Goal: Register for event/course

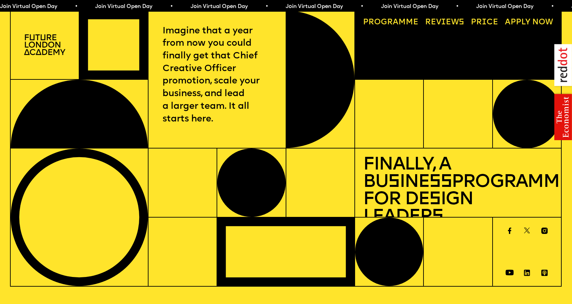
click at [396, 21] on span "a" at bounding box center [396, 22] width 6 height 8
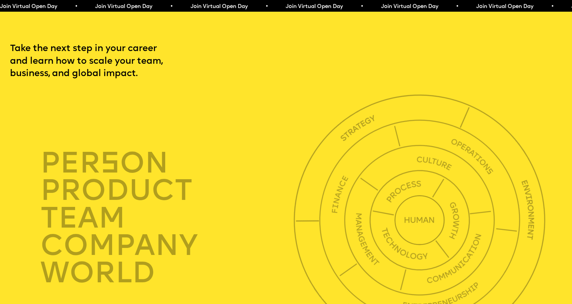
scroll to position [1956, 0]
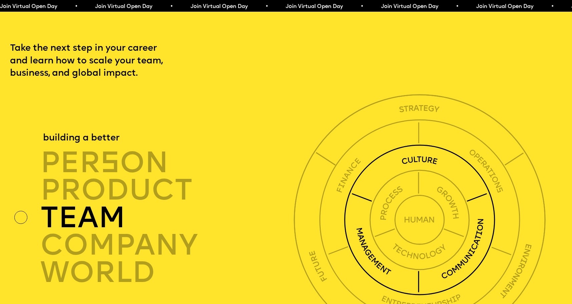
click at [118, 208] on div "TEAM" at bounding box center [169, 217] width 258 height 27
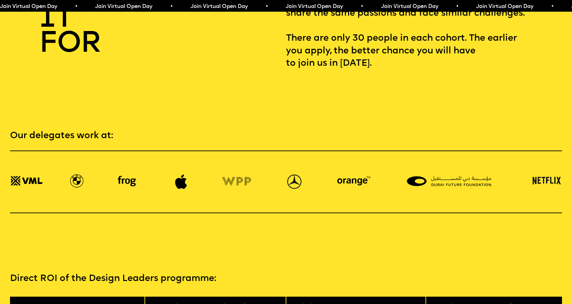
scroll to position [1222, 0]
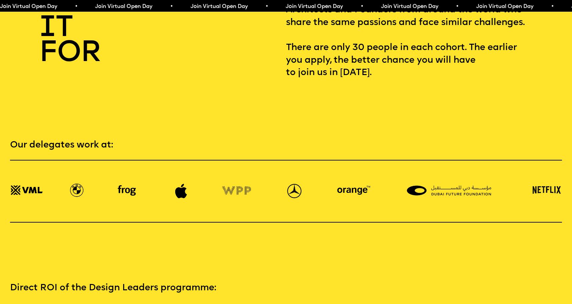
click at [143, 7] on span "Join Virtual Open Day • Join Virtual Open Day • Join Virtual Open Day • Join Vi…" at bounding box center [238, 6] width 476 height 5
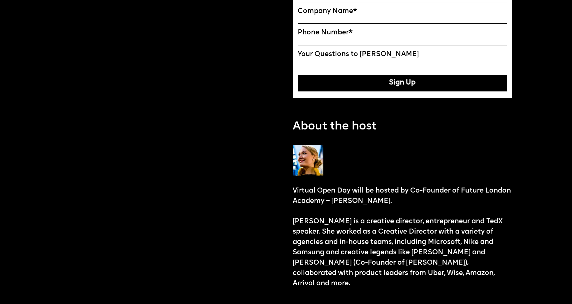
scroll to position [335, 0]
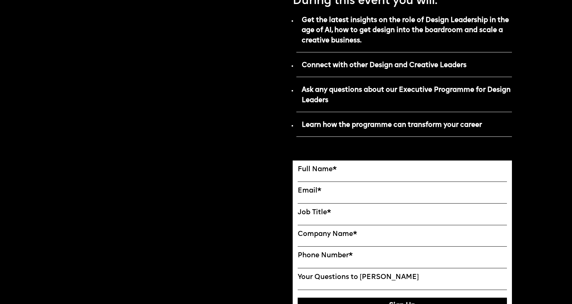
click at [363, 174] on label "Full Name *" at bounding box center [402, 169] width 209 height 8
click at [363, 182] on input "FULL NAME" at bounding box center [402, 177] width 209 height 8
type input "**********"
type input "********"
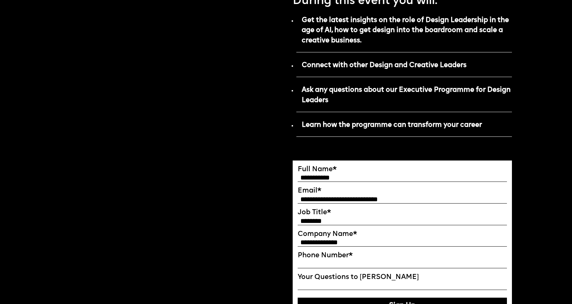
type input "**********"
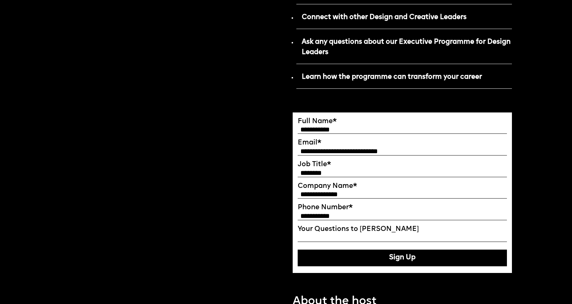
scroll to position [385, 0]
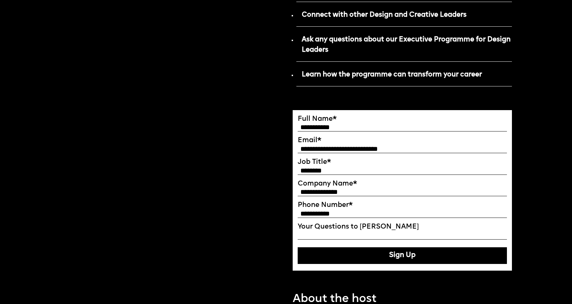
type input "**********"
click at [362, 264] on button "Sign Up" at bounding box center [402, 255] width 209 height 17
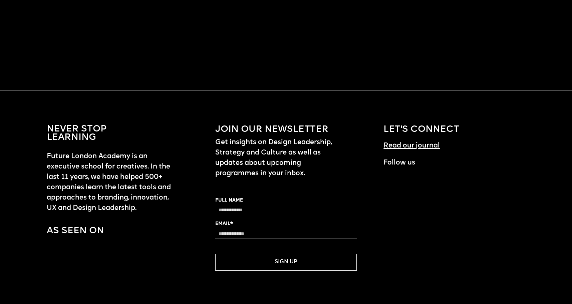
scroll to position [853, 0]
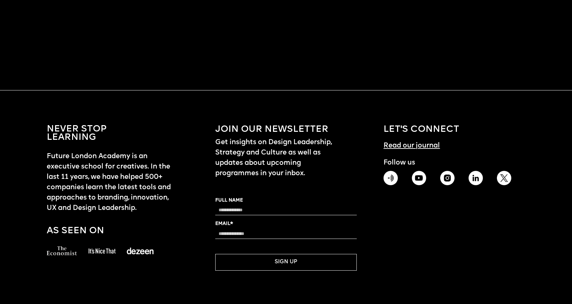
click at [283, 213] on input "FULL NAME" at bounding box center [286, 210] width 142 height 10
type input "**********"
type input "*"
type input "**********"
click at [284, 261] on button "SIGN UP" at bounding box center [286, 262] width 142 height 17
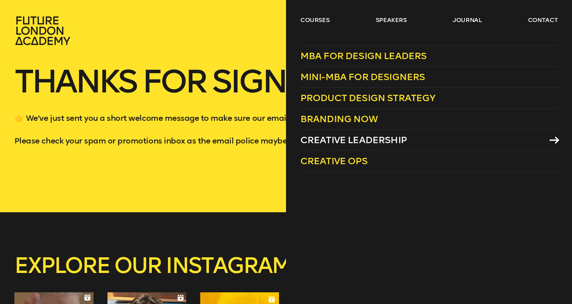
click at [310, 142] on span "Creative Leadership" at bounding box center [353, 139] width 106 height 11
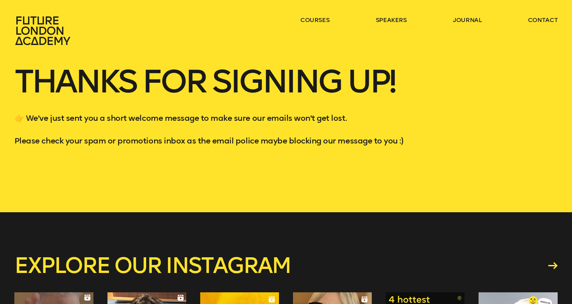
click at [51, 35] on icon at bounding box center [43, 30] width 59 height 29
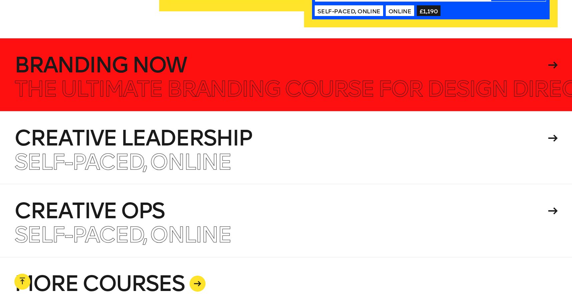
scroll to position [1580, 0]
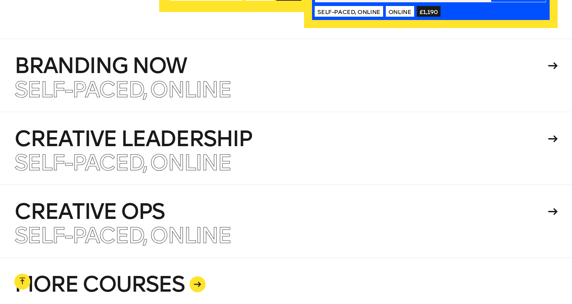
click at [197, 282] on icon at bounding box center [197, 284] width 7 height 5
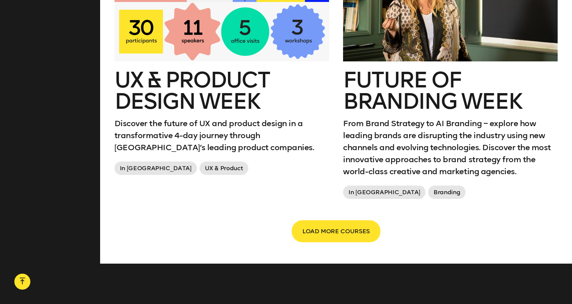
scroll to position [1225, 0]
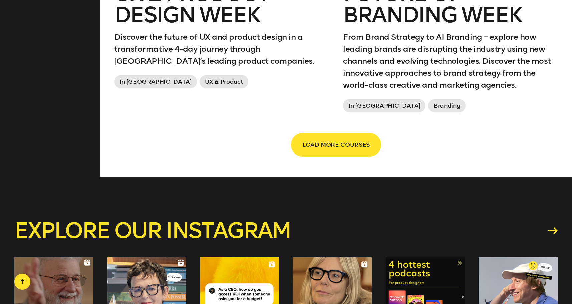
click at [338, 147] on span "LOAD MORE COURSES" at bounding box center [335, 144] width 67 height 13
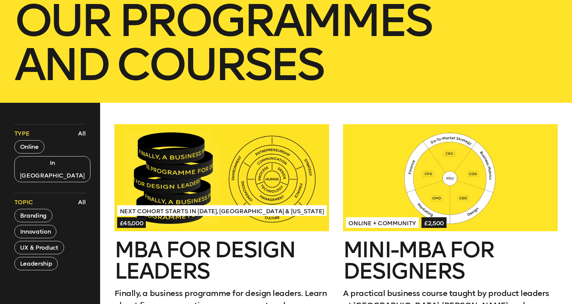
scroll to position [0, 0]
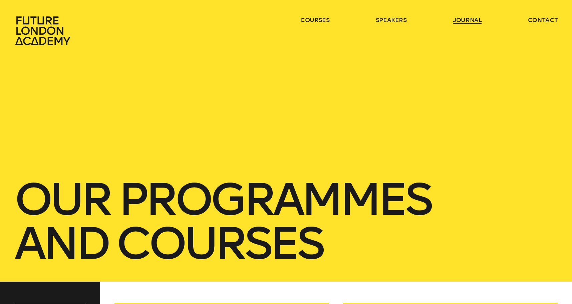
click at [470, 20] on link "journal" at bounding box center [467, 20] width 29 height 8
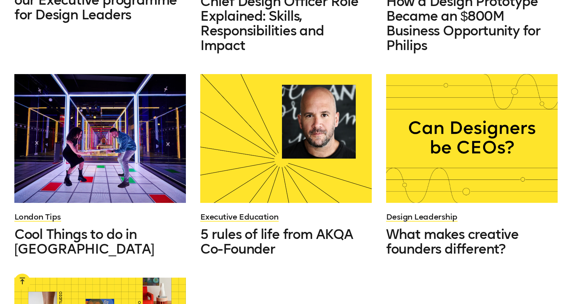
scroll to position [699, 0]
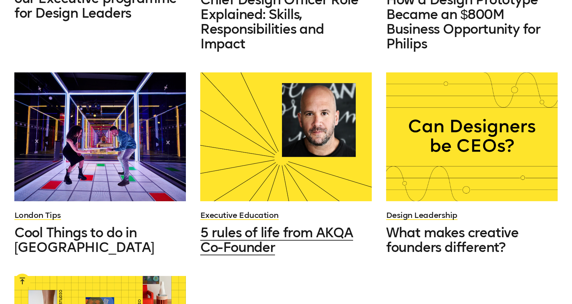
click at [267, 135] on div at bounding box center [285, 136] width 171 height 129
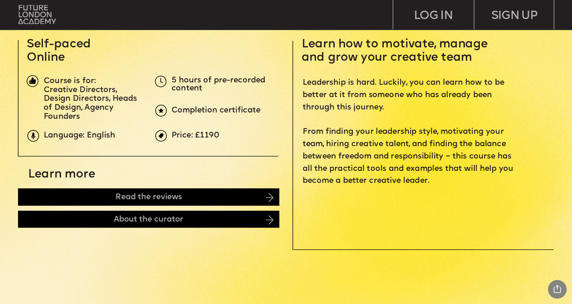
scroll to position [305, 0]
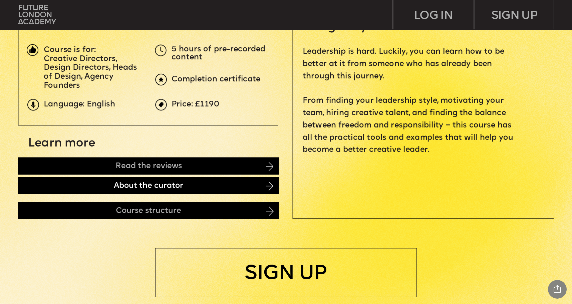
click at [211, 190] on div "About the curator" at bounding box center [148, 185] width 261 height 17
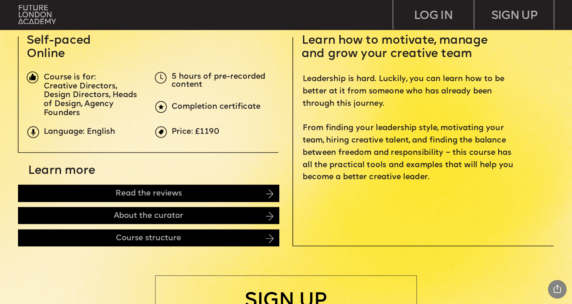
scroll to position [278, 0]
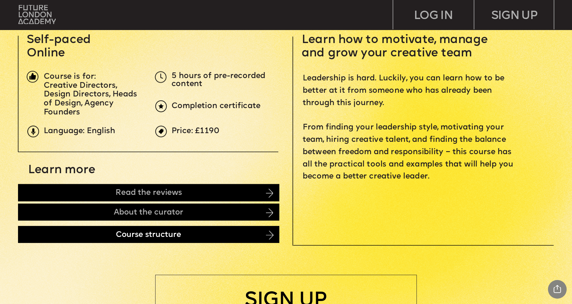
click at [141, 235] on div "Course structure" at bounding box center [148, 234] width 261 height 17
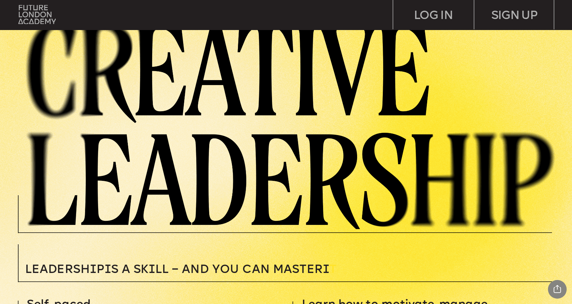
scroll to position [0, 0]
